Goal: Find specific page/section: Find specific page/section

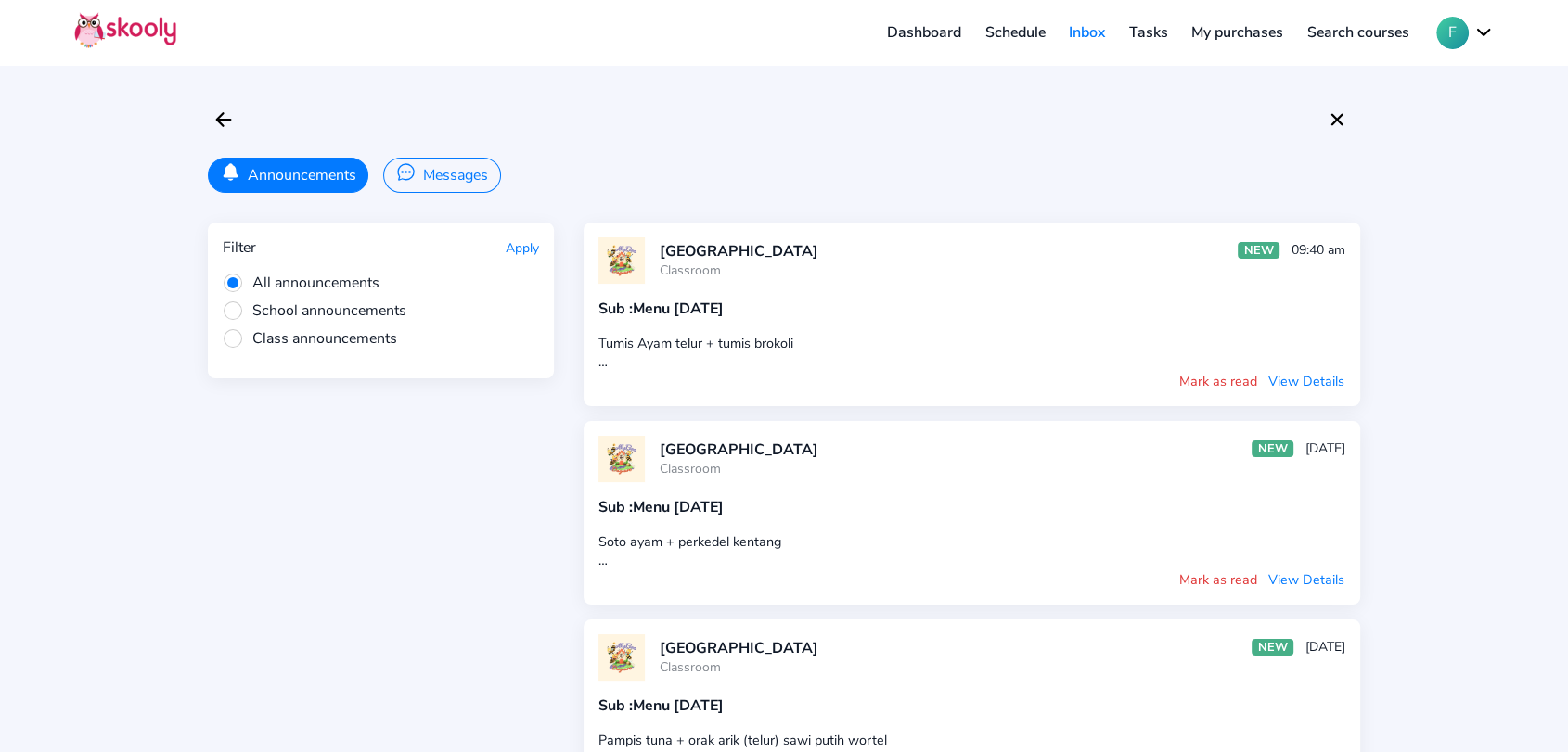
click at [919, 18] on link "Dashboard" at bounding box center [923, 33] width 98 height 30
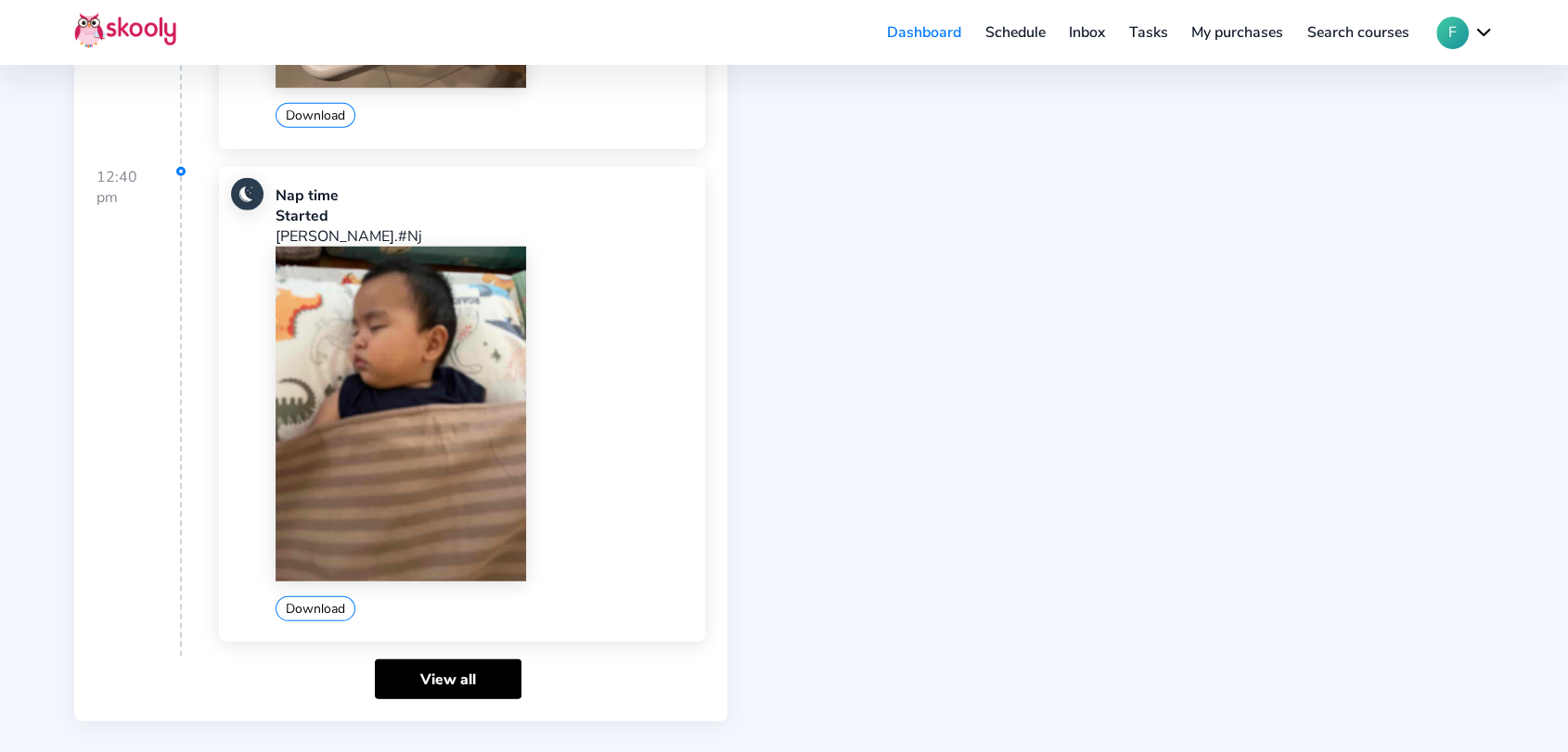
scroll to position [4938, 0]
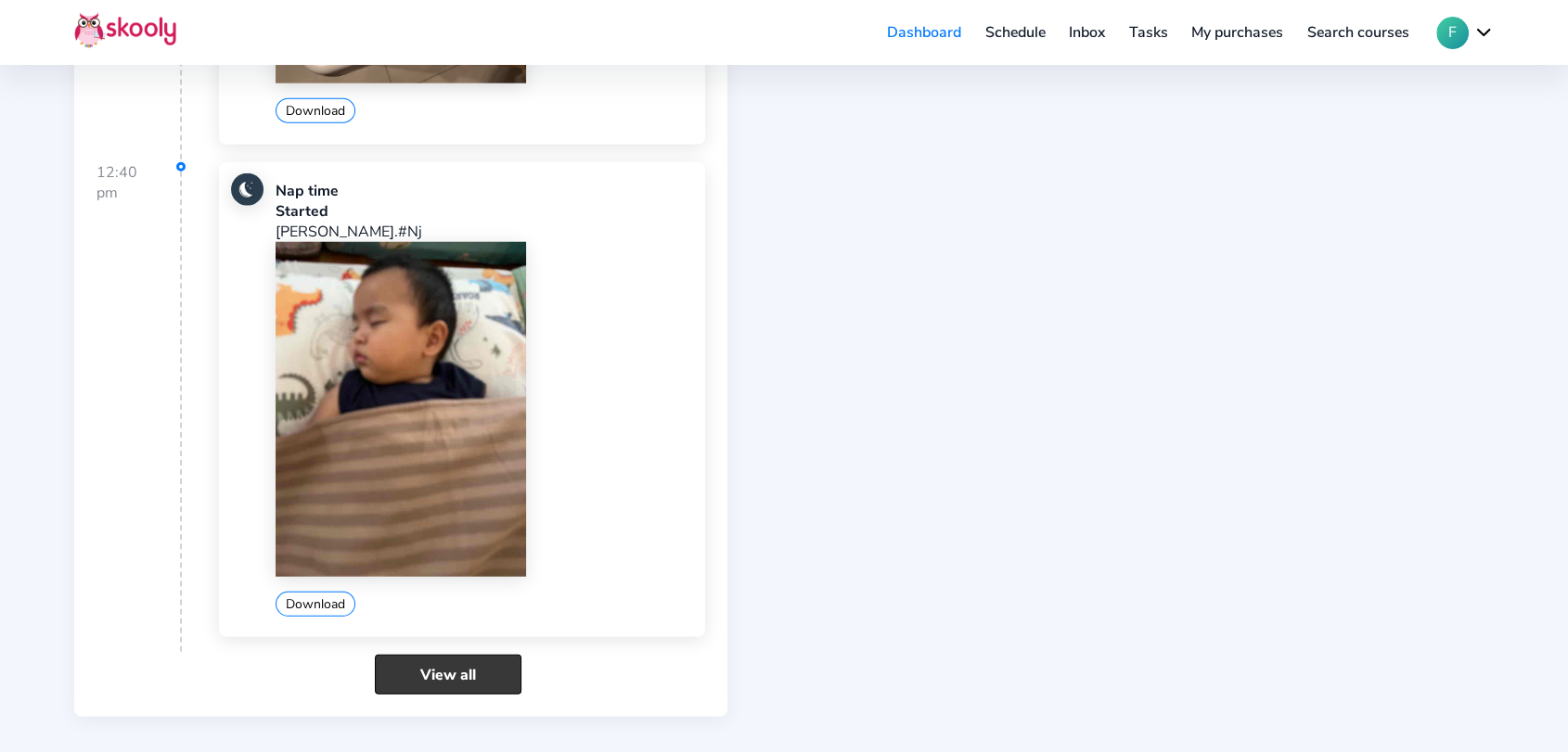
click at [484, 655] on link "View all" at bounding box center [448, 674] width 146 height 40
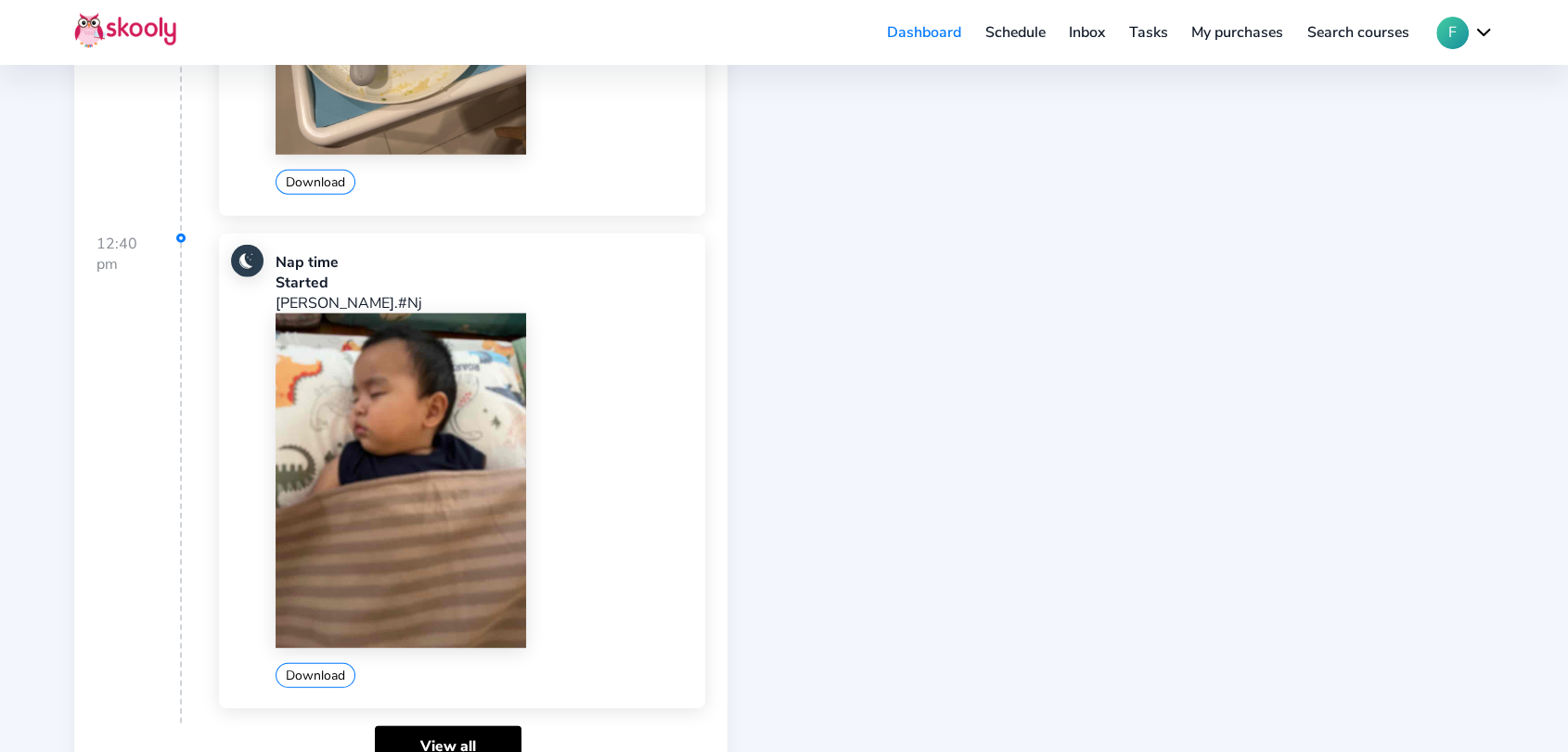
scroll to position [5041, 0]
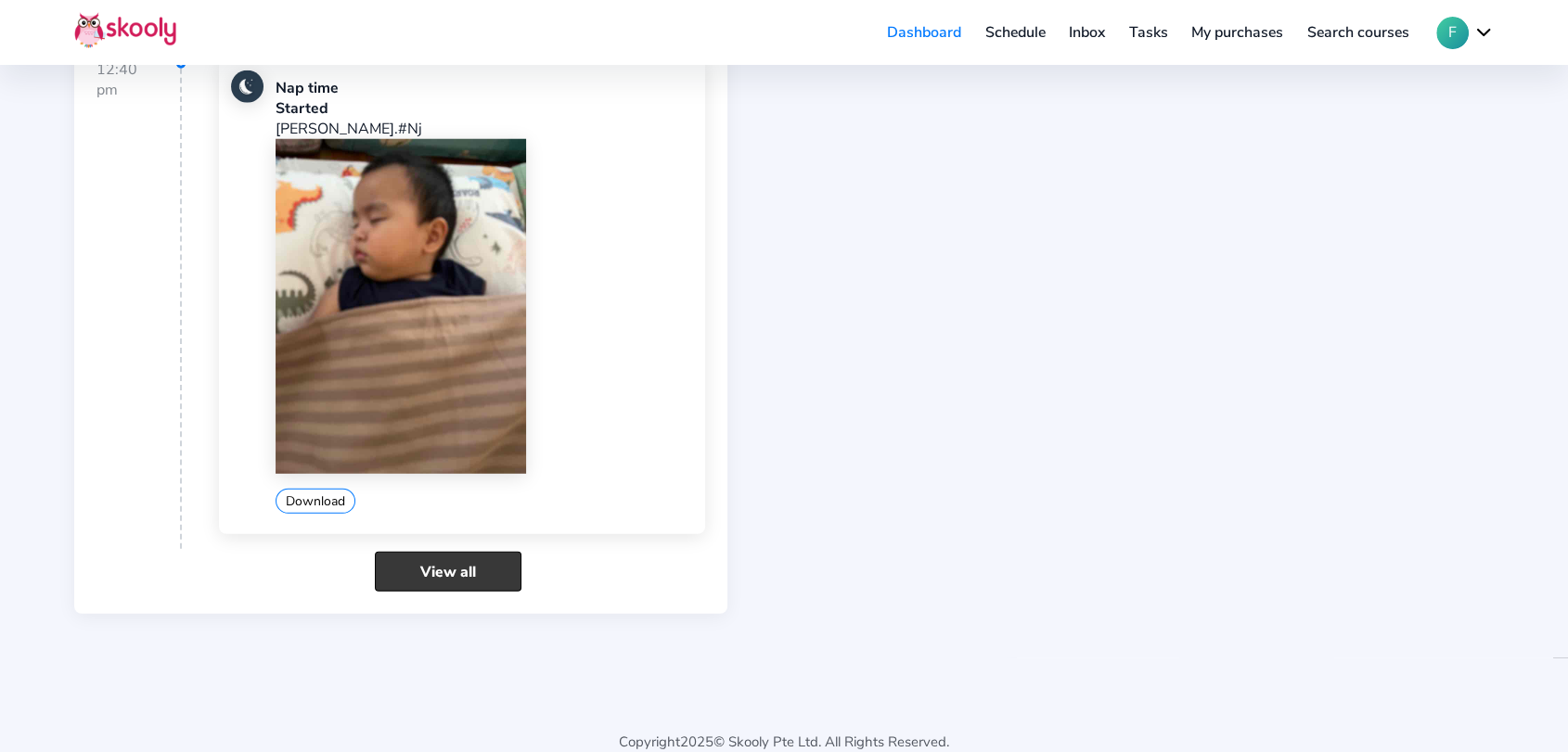
click at [477, 552] on link "View all" at bounding box center [448, 572] width 146 height 40
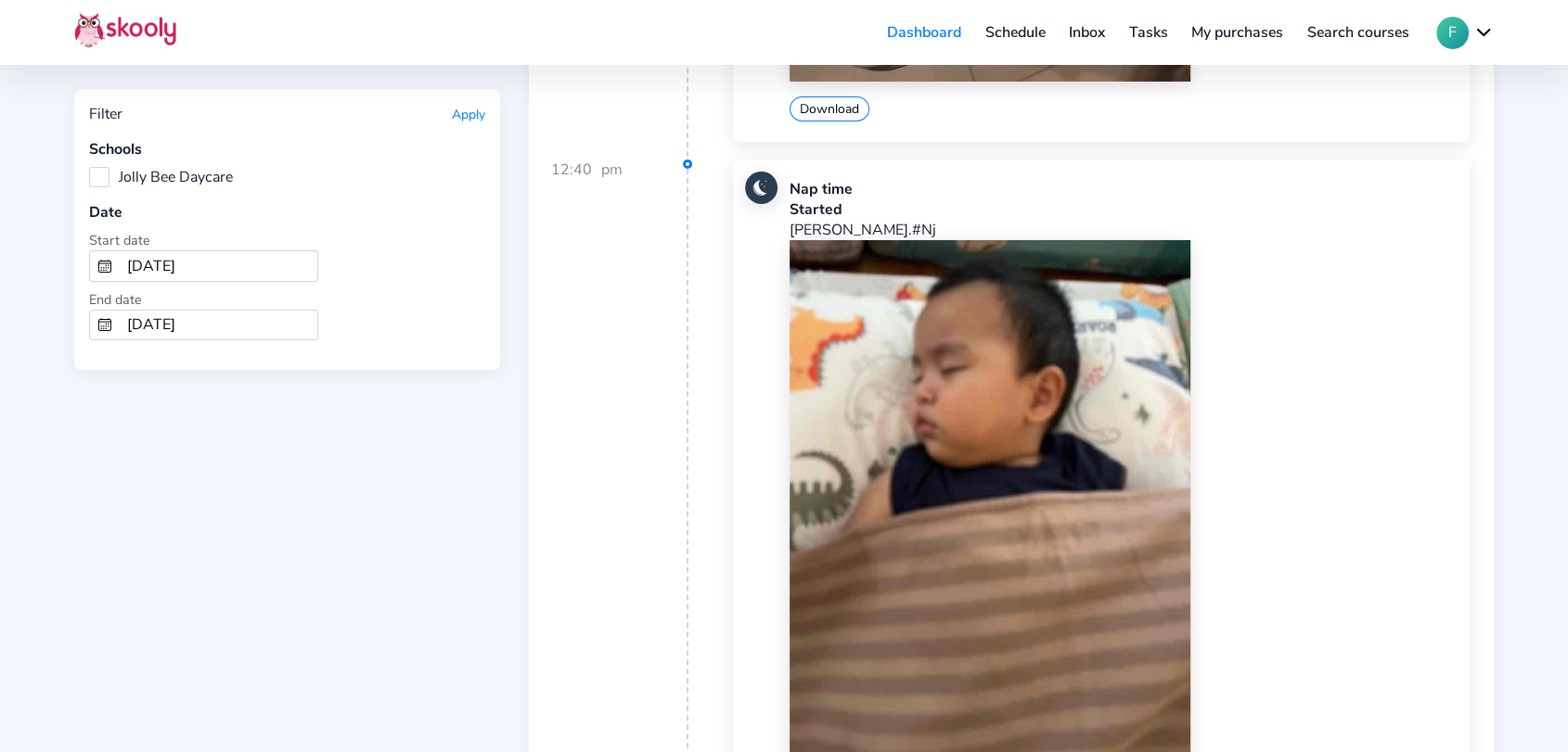
scroll to position [6597, 0]
